Goal: Check status

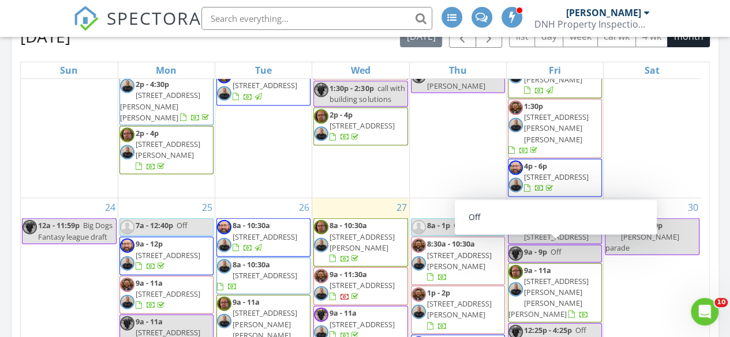
scroll to position [1254, 0]
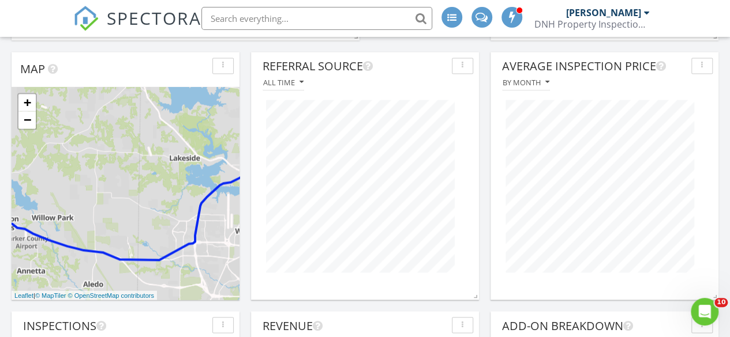
scroll to position [871, 0]
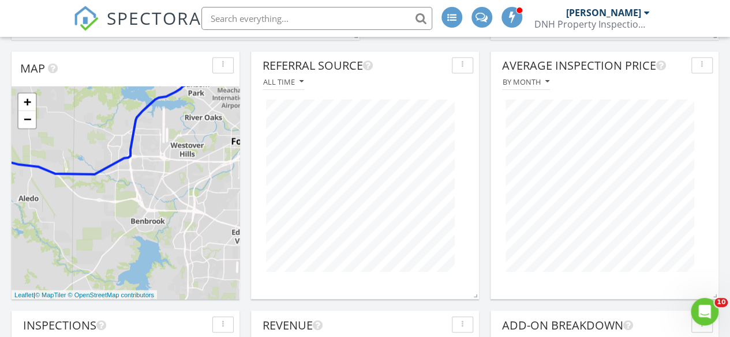
drag, startPoint x: 172, startPoint y: 213, endPoint x: 105, endPoint y: 128, distance: 108.4
click at [105, 128] on div "1 1 1 2 1 2 3 4 5 6 7 8 9 10 1 2 3 1 + − Sam Rayburn Tollway, FM 546 58.6 km, 4…" at bounding box center [126, 193] width 228 height 213
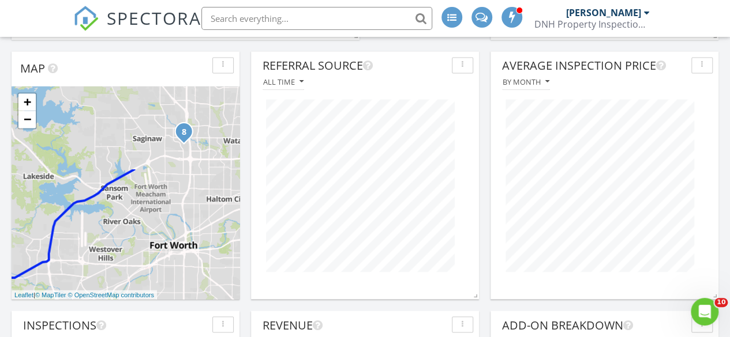
drag, startPoint x: 166, startPoint y: 199, endPoint x: 84, endPoint y: 299, distance: 129.5
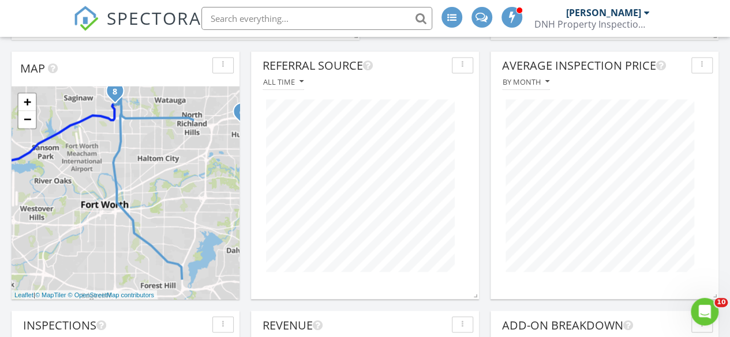
drag, startPoint x: 159, startPoint y: 242, endPoint x: 85, endPoint y: 200, distance: 84.7
click at [85, 200] on div "1 1 1 2 1 2 3 4 5 6 7 8 9 10 1 2 3 1 + − Sam Rayburn Tollway, FM 546 58.6 km, 4…" at bounding box center [126, 193] width 228 height 213
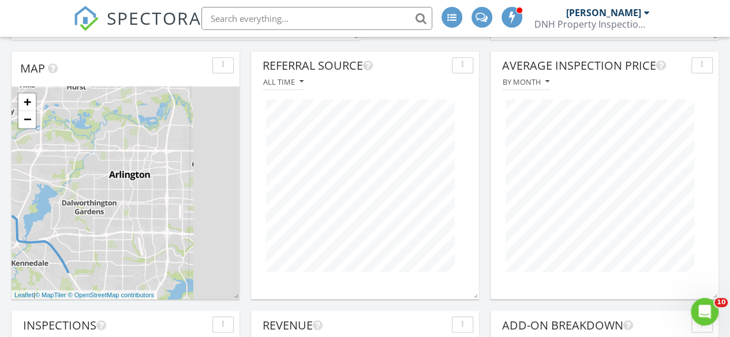
drag, startPoint x: 179, startPoint y: 200, endPoint x: 3, endPoint y: 164, distance: 179.6
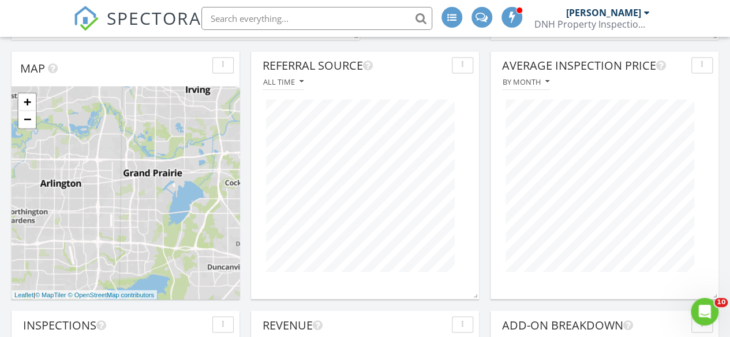
drag, startPoint x: 110, startPoint y: 171, endPoint x: 46, endPoint y: 176, distance: 63.6
click at [46, 176] on div "1 1 1 2 1 2 3 4 5 6 7 8 9 10 1 2 3 1 + − Sam Rayburn Tollway, FM 546 58.6 km, 4…" at bounding box center [126, 193] width 228 height 213
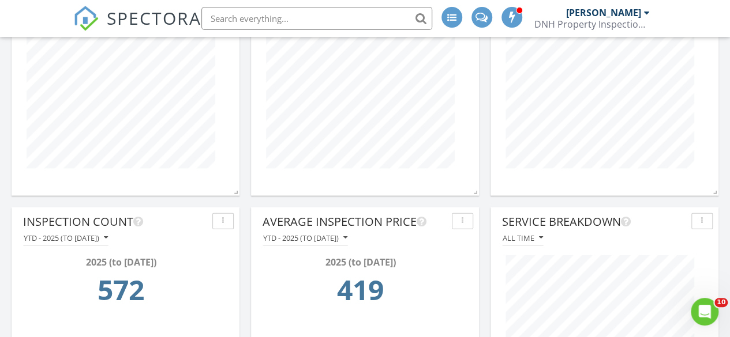
scroll to position [1234, 0]
